Goal: Communication & Community: Answer question/provide support

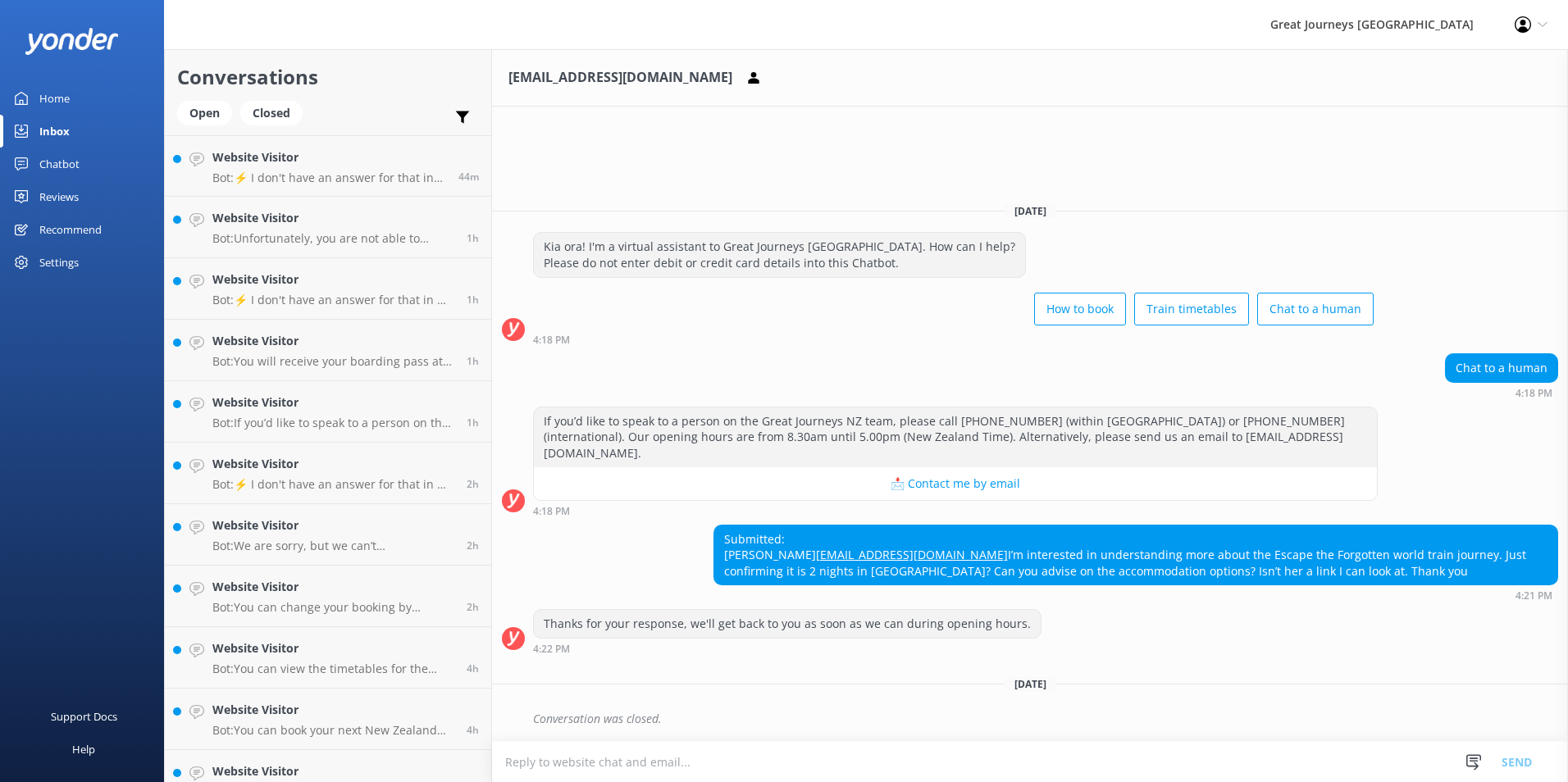
click at [542, 759] on textarea at bounding box center [1029, 761] width 1076 height 40
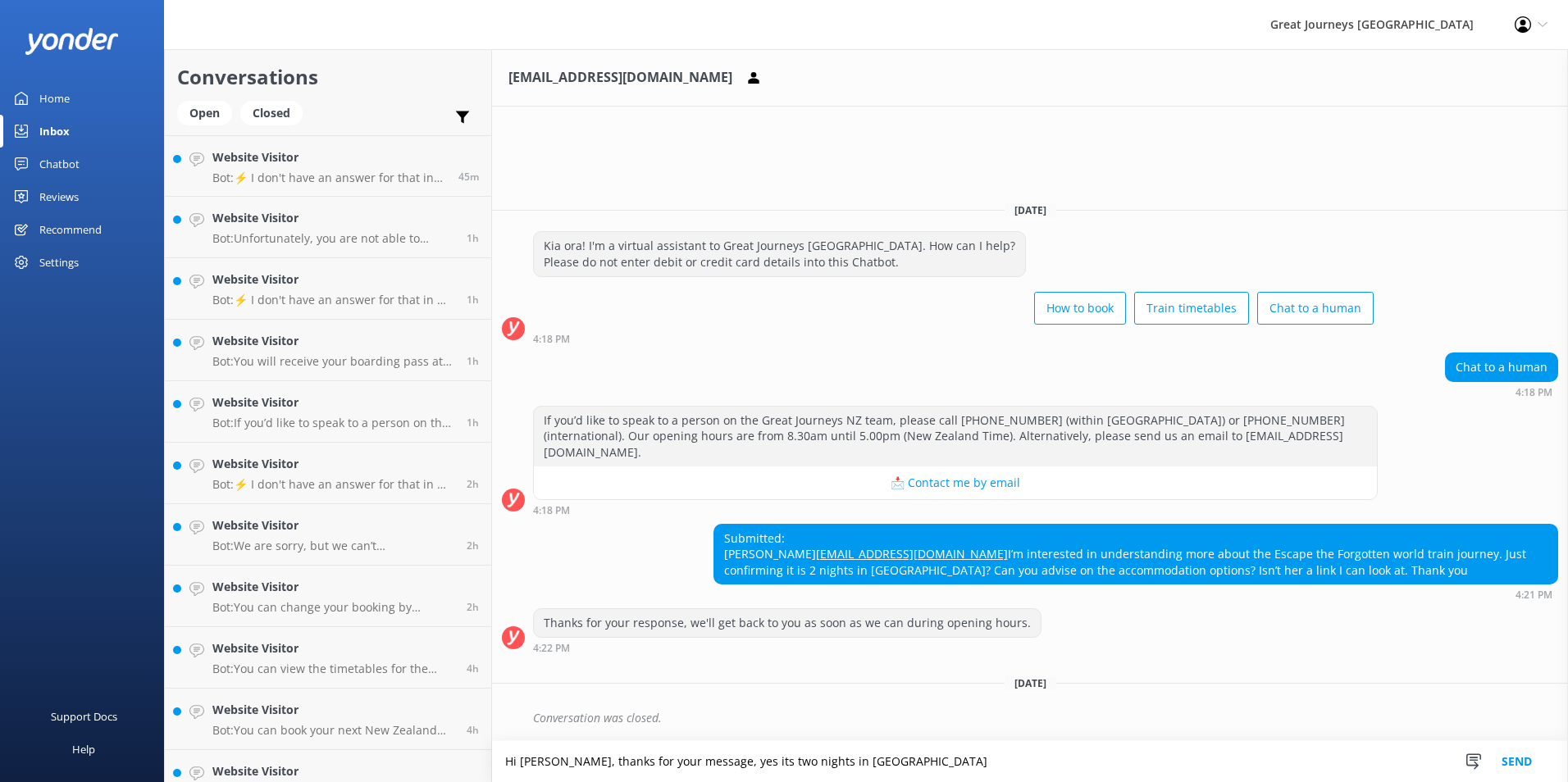
click at [822, 754] on textarea "Hi [PERSON_NAME], thanks for your message, yes its two nights in [GEOGRAPHIC_DA…" at bounding box center [1029, 761] width 1076 height 41
click at [849, 761] on textarea "Hi [PERSON_NAME], thanks for your message, yes its two nights in [GEOGRAPHIC_DA…" at bounding box center [1029, 761] width 1076 height 41
drag, startPoint x: 877, startPoint y: 760, endPoint x: 847, endPoint y: 761, distance: 30.0
click at [847, 761] on textarea "Hi [PERSON_NAME], thanks for your message, yes its two nights in [GEOGRAPHIC_DA…" at bounding box center [1029, 761] width 1076 height 41
click at [1476, 738] on div "Conversation was closed." at bounding box center [1029, 722] width 1076 height 36
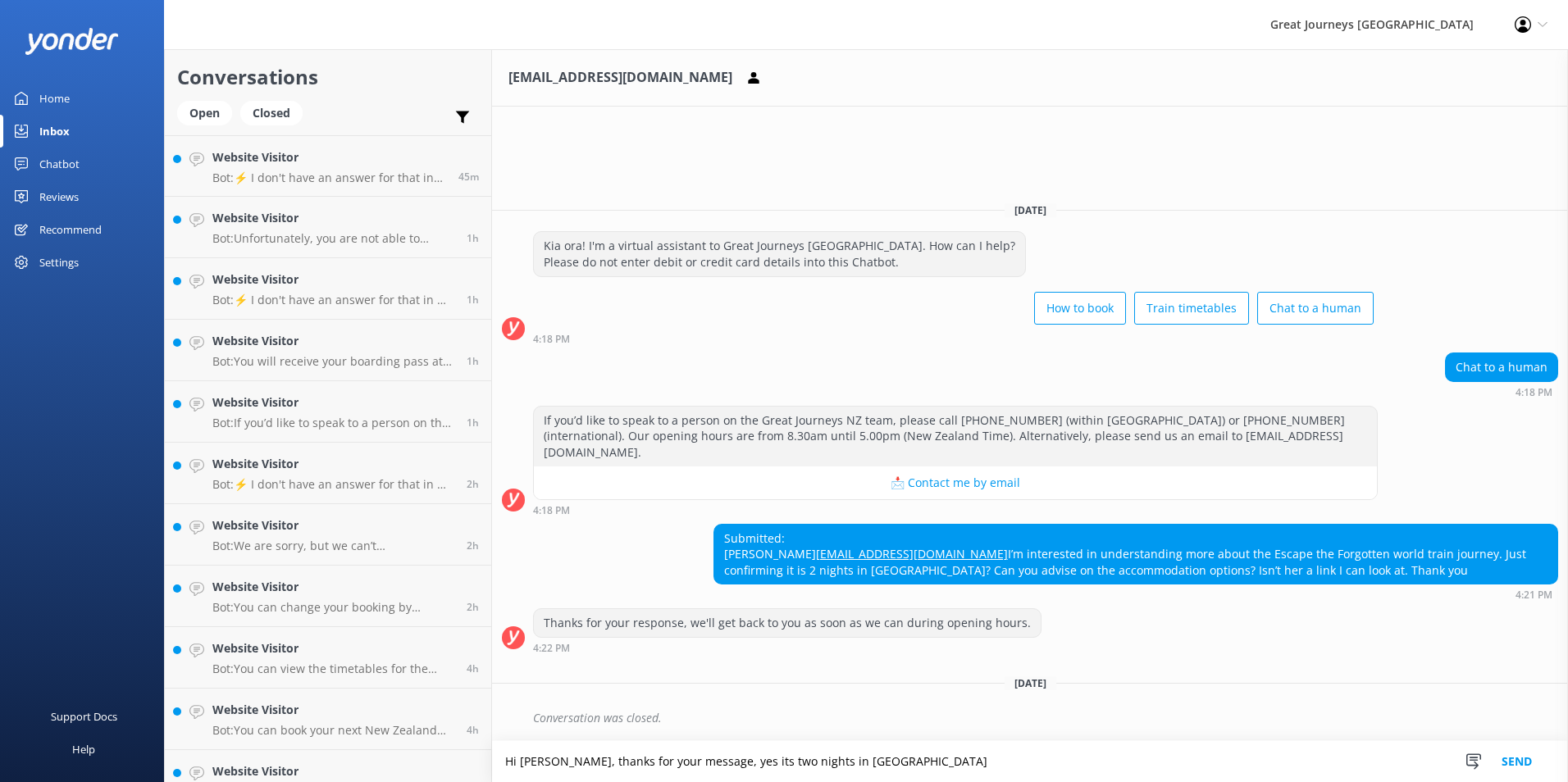
drag, startPoint x: 857, startPoint y: 762, endPoint x: 906, endPoint y: 770, distance: 49.6
click at [909, 769] on textarea "Hi [PERSON_NAME], thanks for your message, yes its two nights in [GEOGRAPHIC_DA…" at bounding box center [1029, 761] width 1076 height 41
drag, startPoint x: 884, startPoint y: 763, endPoint x: 847, endPoint y: 759, distance: 37.2
click at [847, 759] on textarea "Hi [PERSON_NAME], thanks for your message, yes its two nights in [GEOGRAPHIC_DA…" at bounding box center [1029, 761] width 1076 height 41
click at [892, 760] on textarea "Hi [PERSON_NAME], thanks for your message, yes its two nights in [GEOGRAPHIC_DA…" at bounding box center [1029, 761] width 1076 height 41
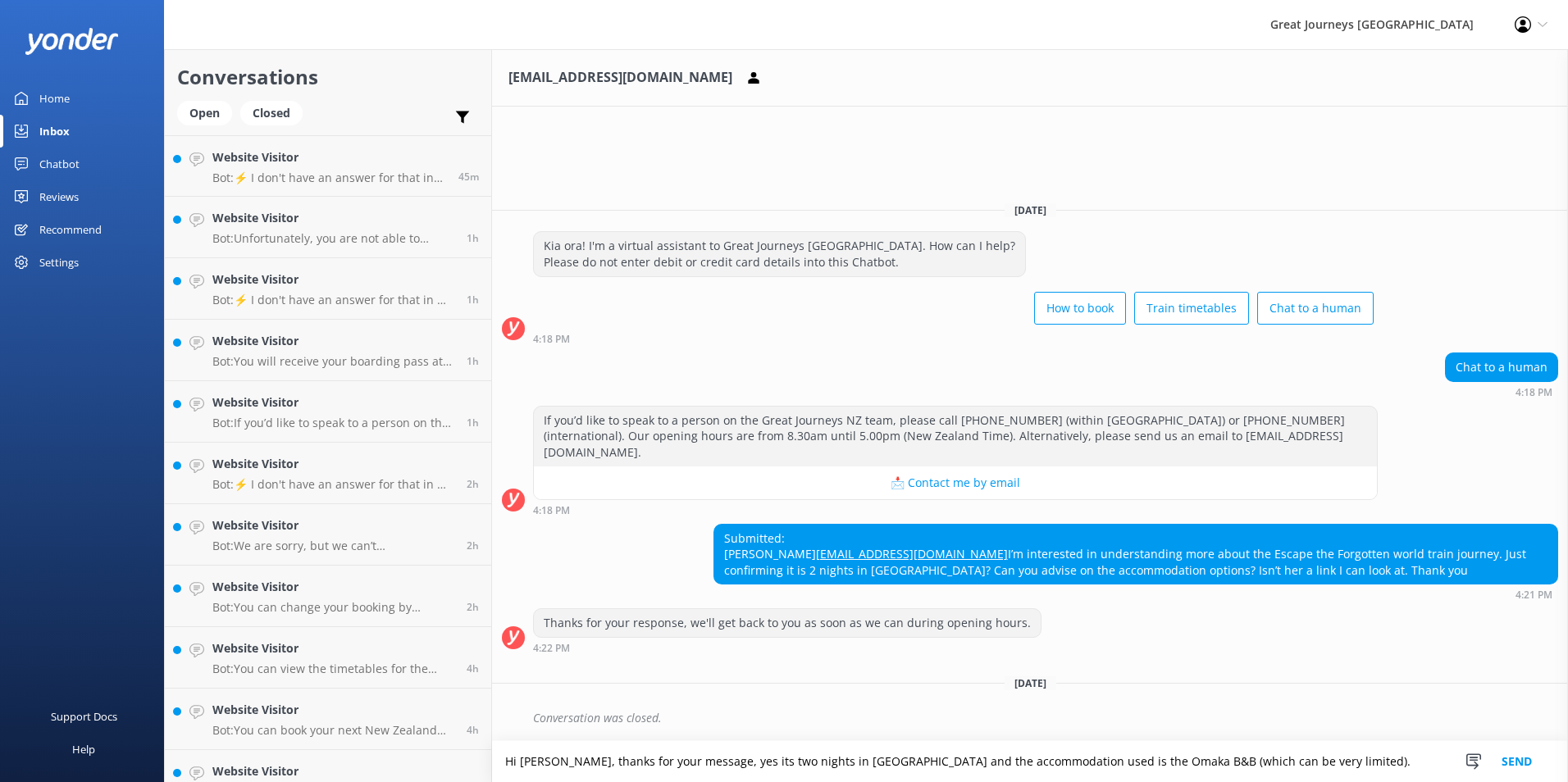
click at [1302, 761] on textarea "Hi [PERSON_NAME], thanks for your message, yes its two nights in [GEOGRAPHIC_DA…" at bounding box center [1029, 761] width 1076 height 41
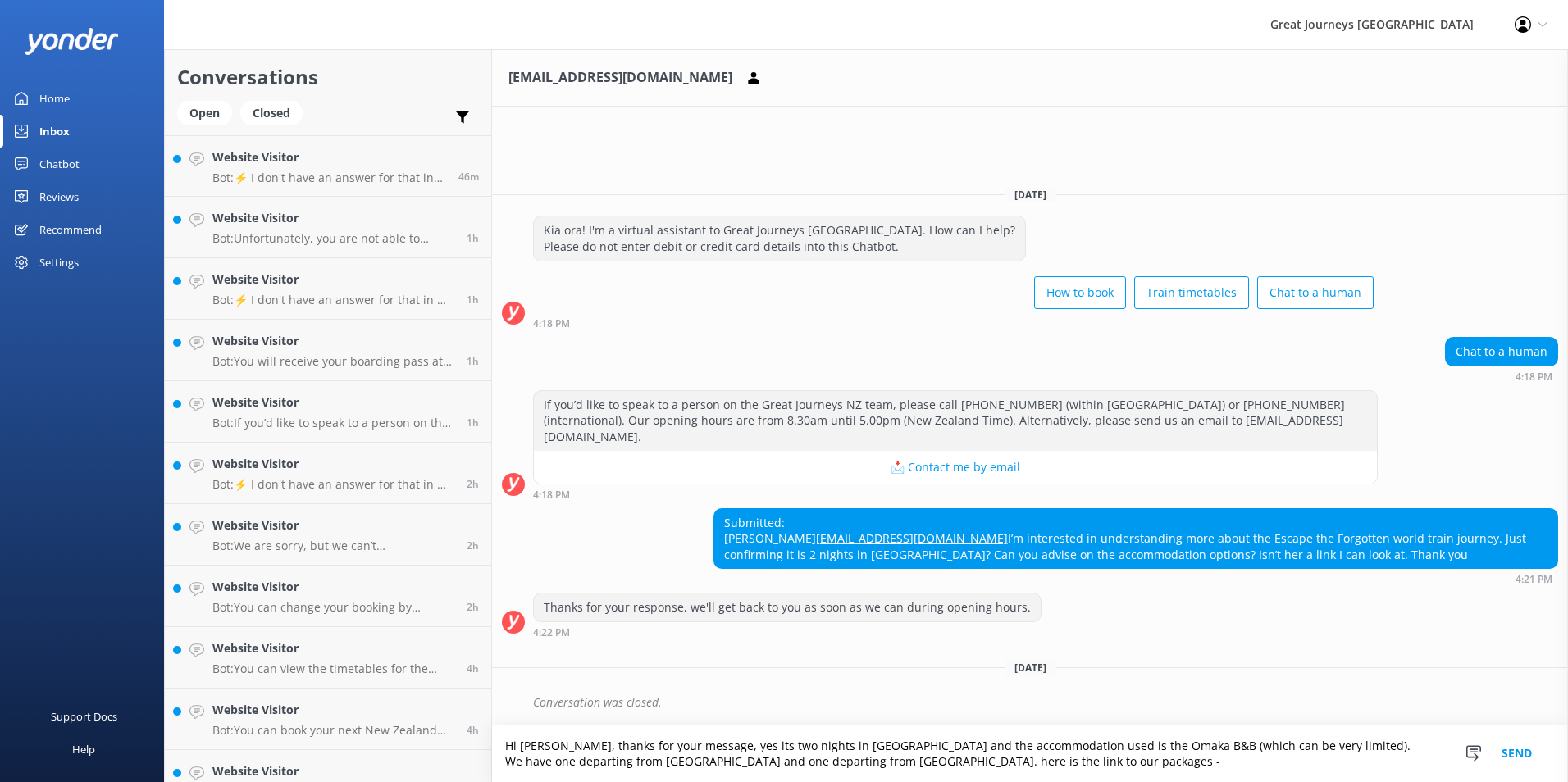
paste textarea "[URL][DOMAIN_NAME]"
type textarea "Hi [PERSON_NAME], thanks for your message, yes its two nights in [GEOGRAPHIC_DA…"
click at [1512, 754] on button "Send" at bounding box center [1516, 753] width 61 height 56
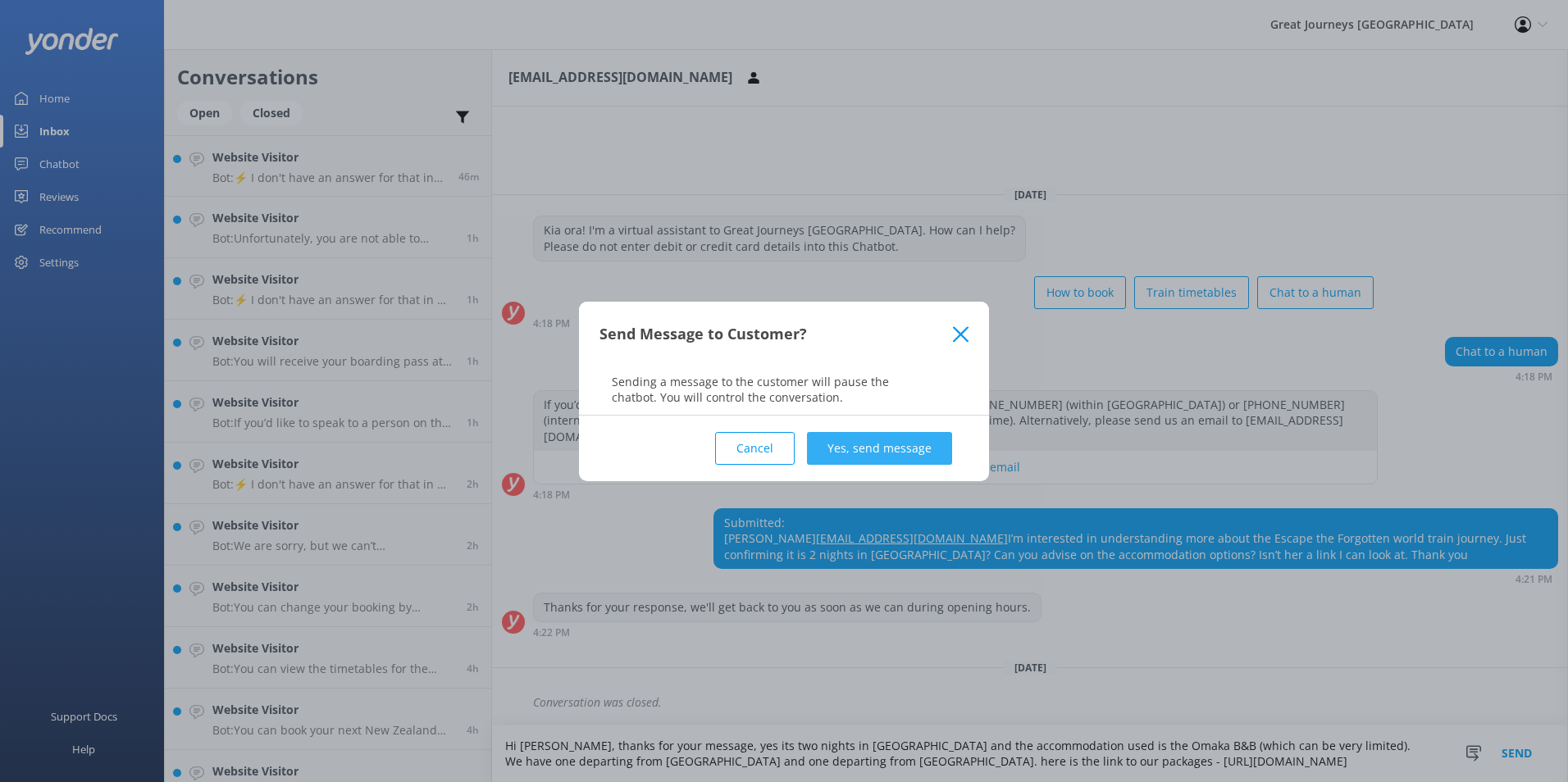
click at [915, 443] on button "Yes, send message" at bounding box center [879, 448] width 145 height 33
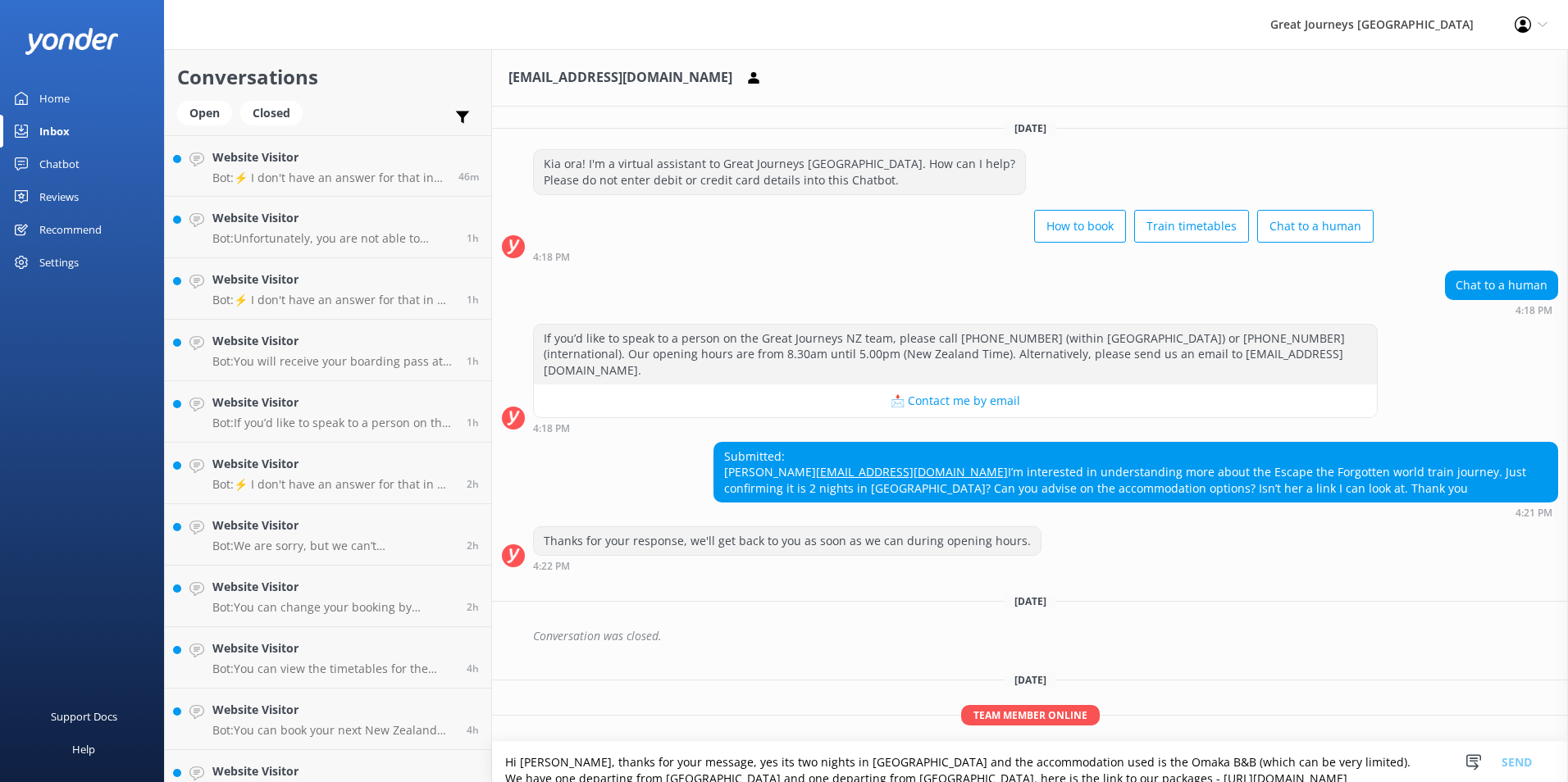
scroll to position [103, 0]
